Goal: Information Seeking & Learning: Learn about a topic

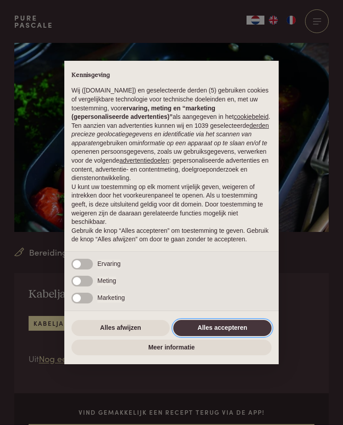
click at [214, 334] on button "Alles accepteren" at bounding box center [222, 328] width 98 height 16
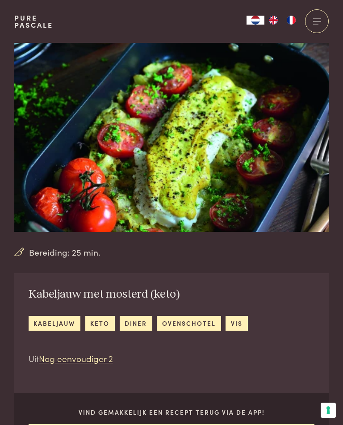
click at [34, 25] on link "Pure Pascale" at bounding box center [33, 21] width 39 height 14
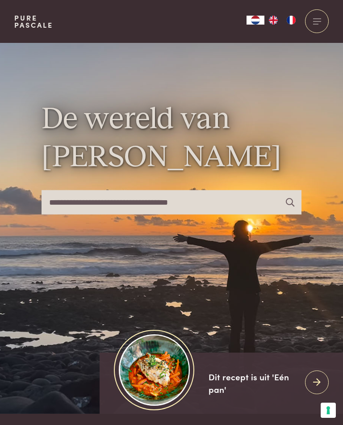
click at [192, 210] on input "text" at bounding box center [172, 202] width 260 height 24
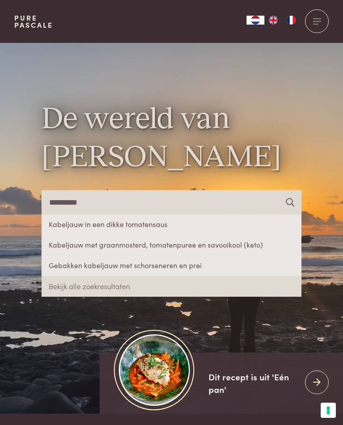
type input "*********"
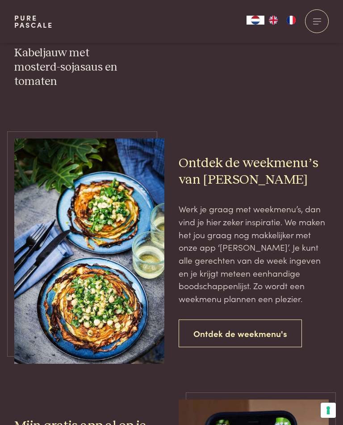
scroll to position [734, 0]
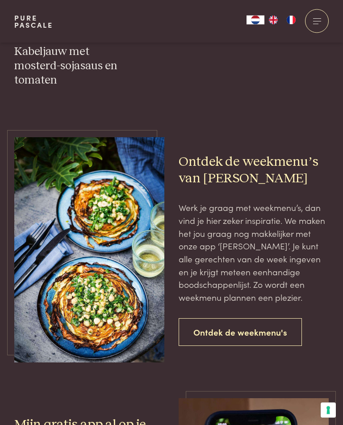
click at [250, 319] on link "Ontdek de weekmenu's" at bounding box center [240, 333] width 123 height 28
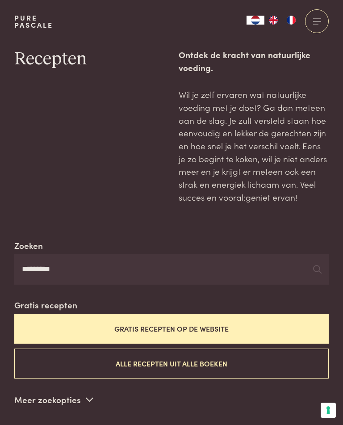
scroll to position [0, 0]
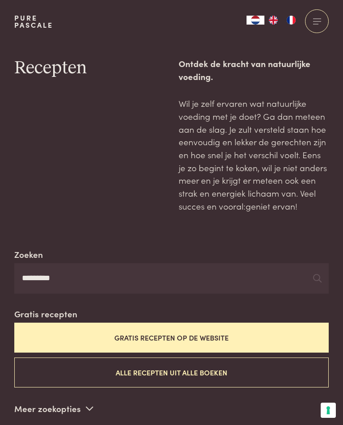
click at [53, 272] on input "*********" at bounding box center [171, 278] width 315 height 30
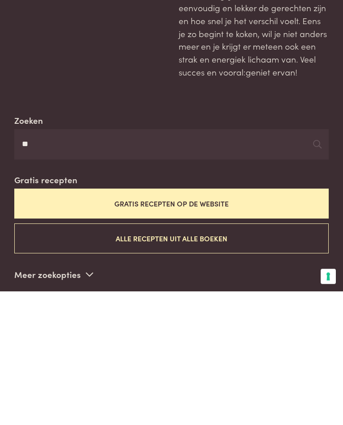
type input "*"
type input "***"
click at [183, 323] on button "Gratis recepten op de website" at bounding box center [171, 338] width 315 height 30
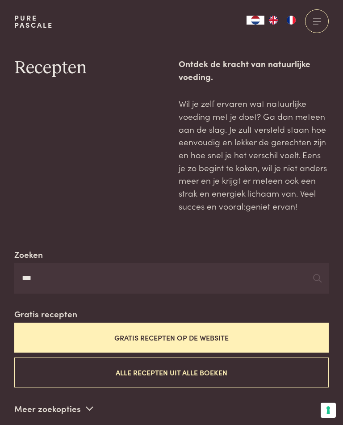
click at [47, 20] on link "Pure Pascale" at bounding box center [33, 21] width 39 height 14
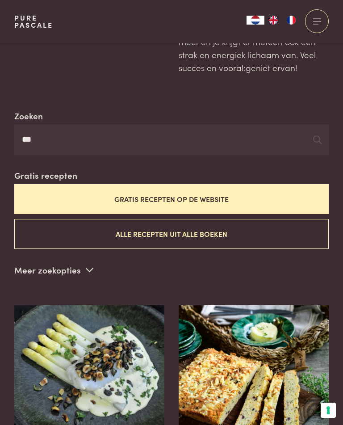
scroll to position [134, 0]
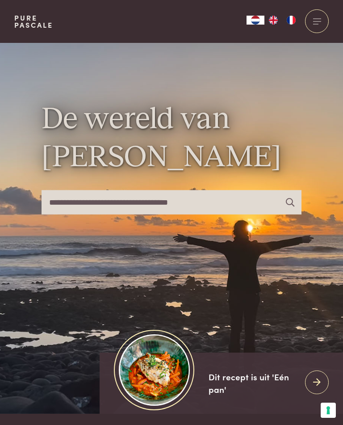
click at [323, 19] on div at bounding box center [317, 21] width 24 height 24
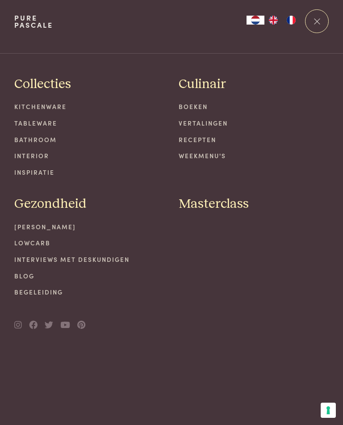
click at [194, 141] on link "Recepten" at bounding box center [254, 139] width 150 height 9
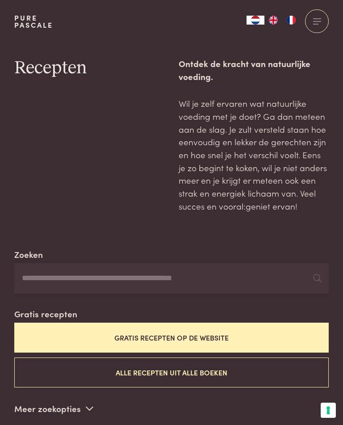
click at [269, 332] on button "Gratis recepten op de website" at bounding box center [171, 338] width 315 height 30
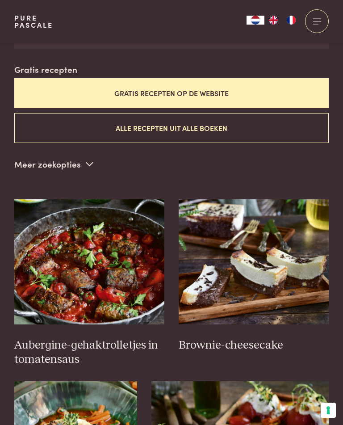
click at [173, 121] on button "Alle recepten uit alle boeken" at bounding box center [171, 128] width 315 height 30
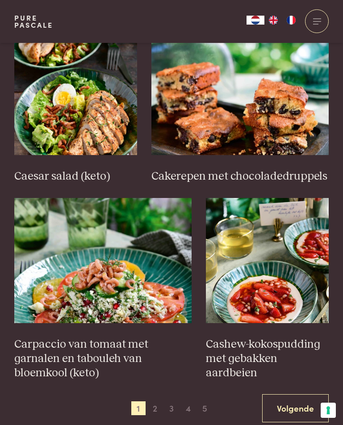
scroll to position [1171, 0]
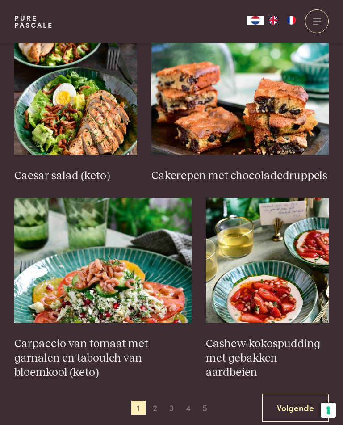
click at [302, 394] on link "Volgende" at bounding box center [295, 408] width 67 height 28
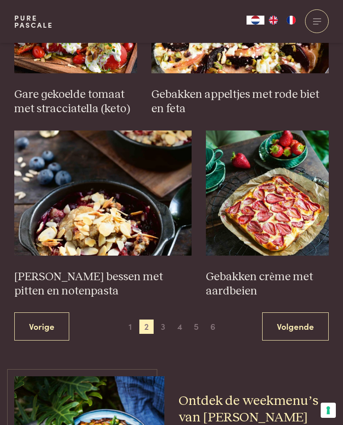
click at [300, 312] on link "Volgende" at bounding box center [295, 326] width 67 height 28
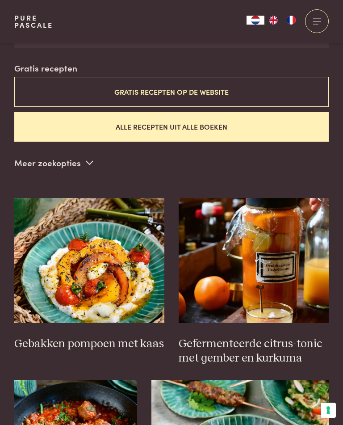
scroll to position [244, 0]
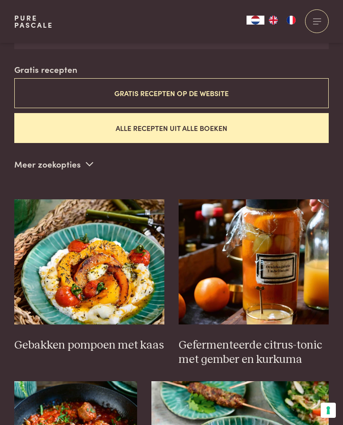
click at [215, 86] on button "Gratis recepten op de website" at bounding box center [171, 93] width 315 height 30
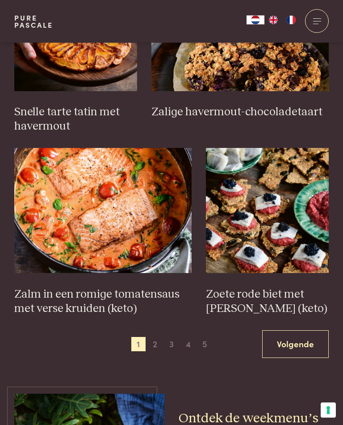
click at [308, 334] on link "Volgende" at bounding box center [295, 345] width 67 height 28
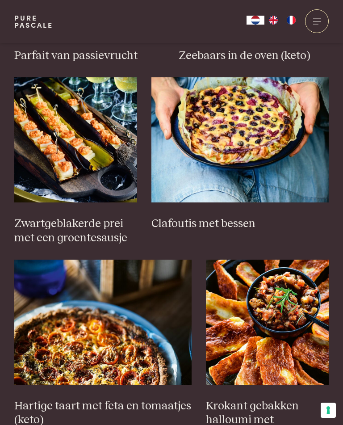
scroll to position [1000, 0]
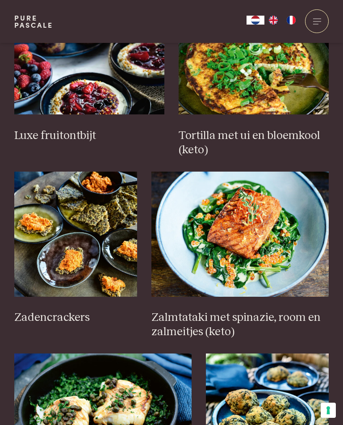
scroll to position [255, 0]
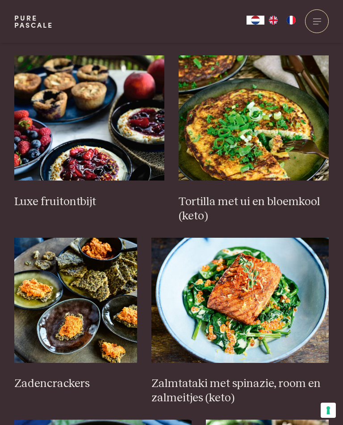
scroll to position [1124, 0]
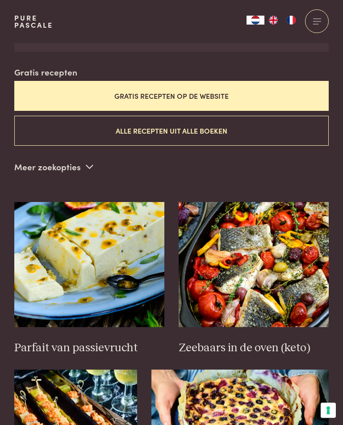
scroll to position [13, 0]
